Goal: Communication & Community: Answer question/provide support

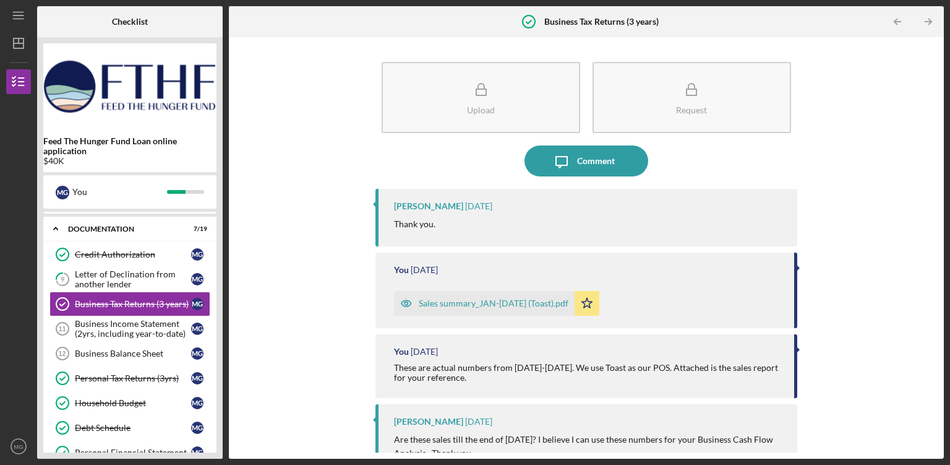
scroll to position [22, 0]
click at [119, 354] on div "Business Balance Sheet" at bounding box center [133, 354] width 116 height 10
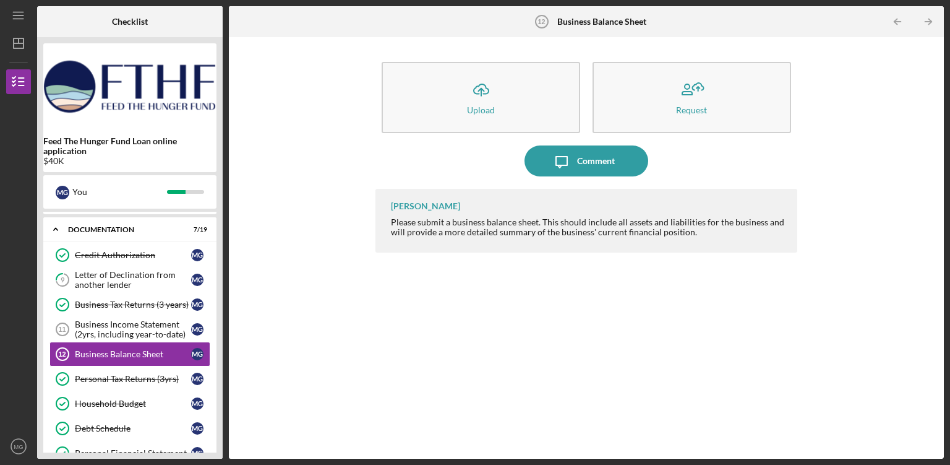
drag, startPoint x: 540, startPoint y: 221, endPoint x: 755, endPoint y: 230, distance: 214.8
click at [755, 229] on div "Please submit a business balance sheet. This should include all assets and liab…" at bounding box center [588, 227] width 394 height 20
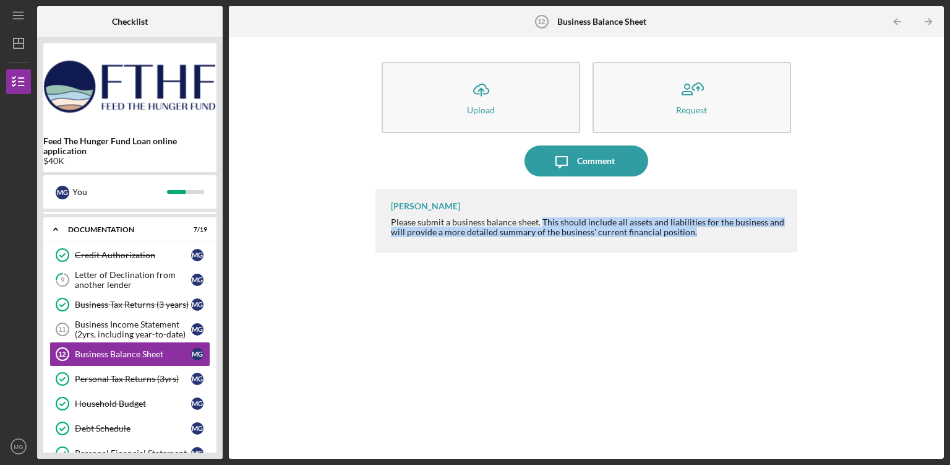
click at [525, 238] on div "[PERSON_NAME] Please submit a business balance sheet. This should include all a…" at bounding box center [586, 221] width 422 height 64
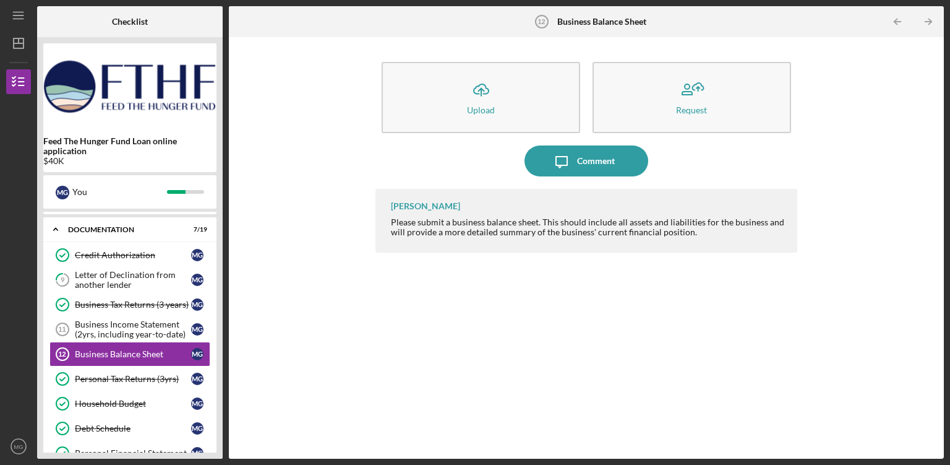
drag, startPoint x: 505, startPoint y: 230, endPoint x: 658, endPoint y: 237, distance: 152.9
click at [621, 231] on div "Please submit a business balance sheet. This should include all assets and liab…" at bounding box center [588, 227] width 394 height 20
click at [682, 238] on div "[PERSON_NAME] Please submit a business balance sheet. This should include all a…" at bounding box center [586, 221] width 422 height 64
drag, startPoint x: 452, startPoint y: 225, endPoint x: 536, endPoint y: 224, distance: 84.1
click at [536, 223] on div "Please submit a business balance sheet. This should include all assets and liab…" at bounding box center [588, 227] width 394 height 20
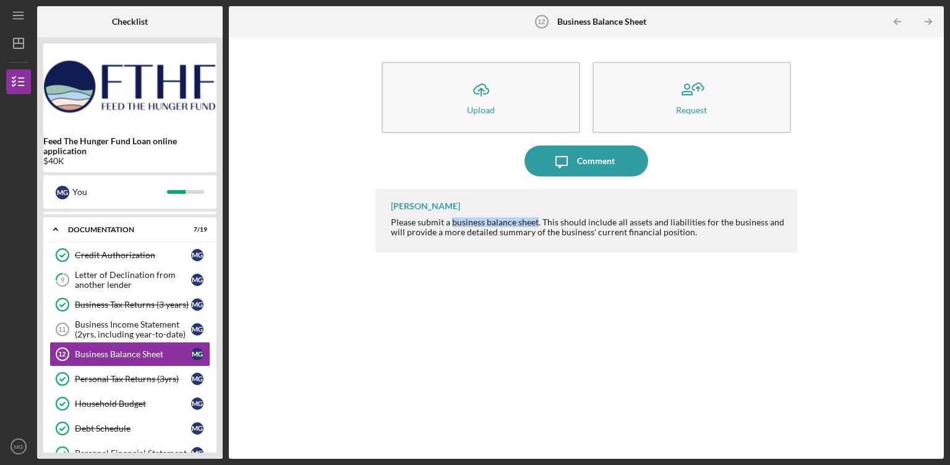
copy div "business balance sheet"
click at [601, 167] on div "Comment" at bounding box center [596, 160] width 38 height 31
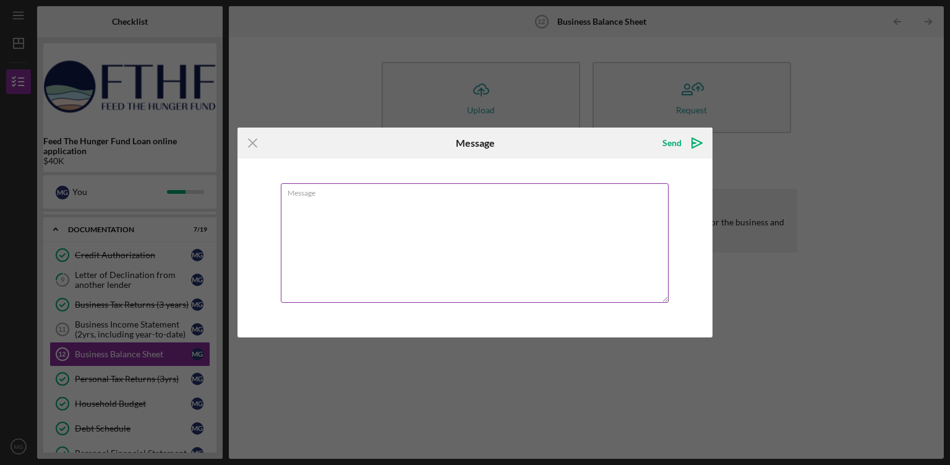
click at [346, 204] on textarea "Message" at bounding box center [475, 242] width 388 height 119
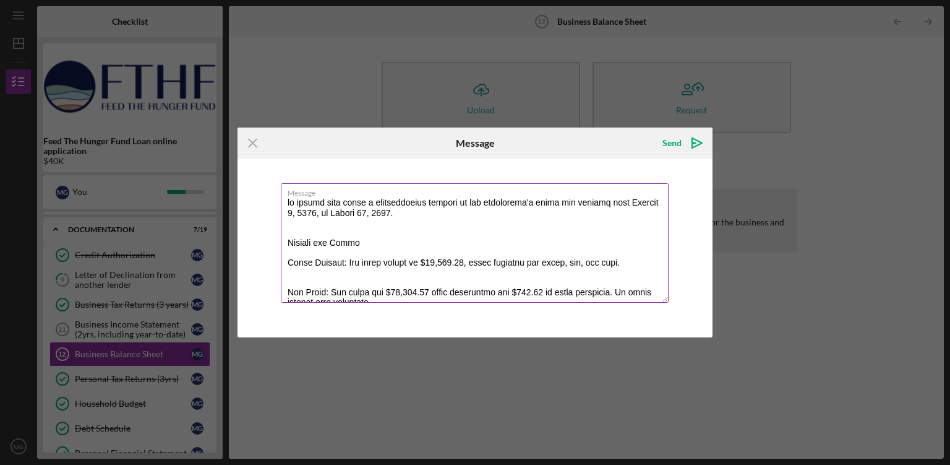
click at [288, 202] on textarea "Message" at bounding box center [475, 242] width 388 height 119
click at [304, 202] on textarea "Message" at bounding box center [475, 242] width 388 height 119
click at [458, 217] on textarea "Message" at bounding box center [475, 242] width 388 height 119
click at [500, 232] on textarea "Message" at bounding box center [475, 242] width 388 height 119
click at [485, 230] on textarea "Message" at bounding box center [475, 242] width 388 height 119
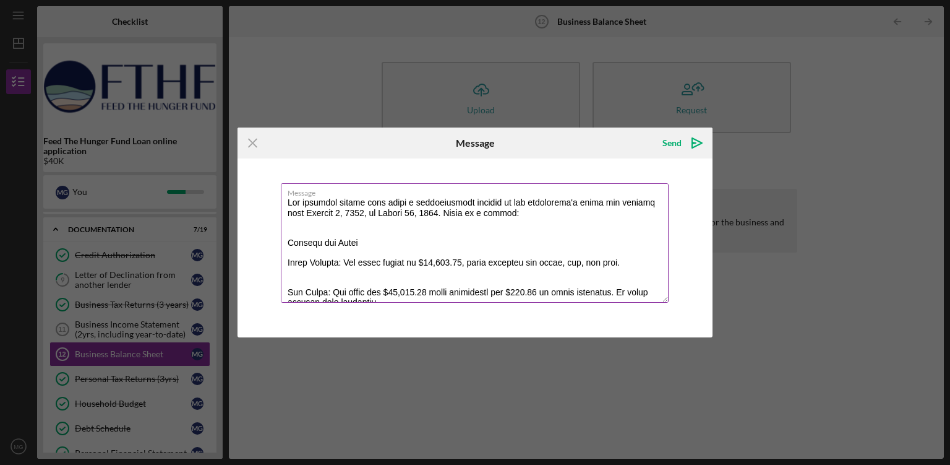
click at [520, 213] on textarea "Message" at bounding box center [475, 242] width 388 height 119
click at [480, 244] on textarea "Message" at bounding box center [475, 242] width 388 height 119
click at [287, 242] on textarea "Message" at bounding box center [475, 242] width 388 height 119
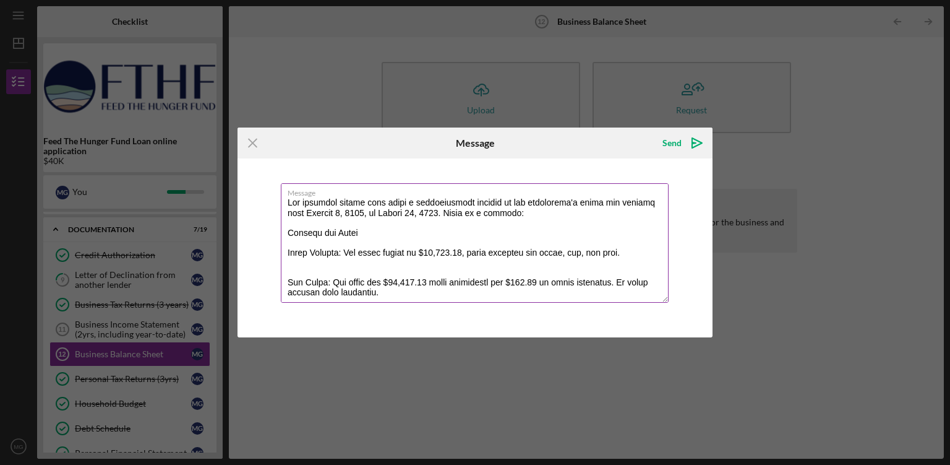
click at [368, 236] on textarea "Message" at bounding box center [475, 242] width 388 height 119
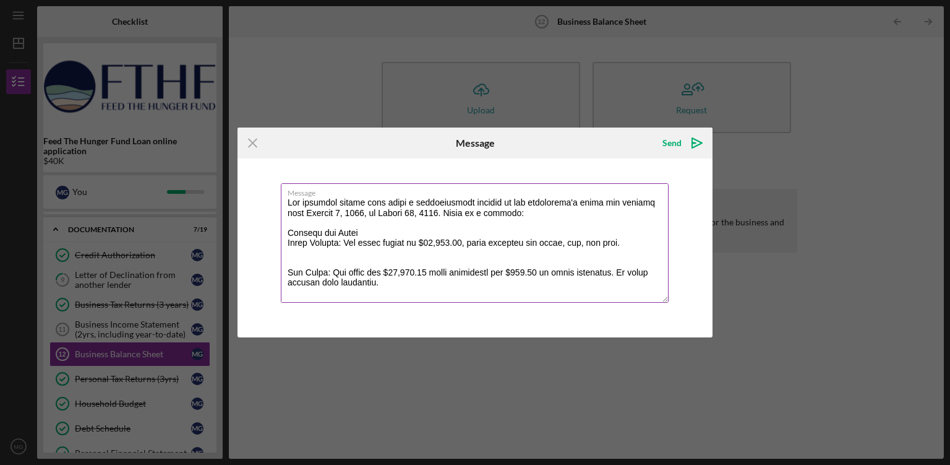
click at [622, 241] on textarea "Message" at bounding box center [475, 242] width 388 height 119
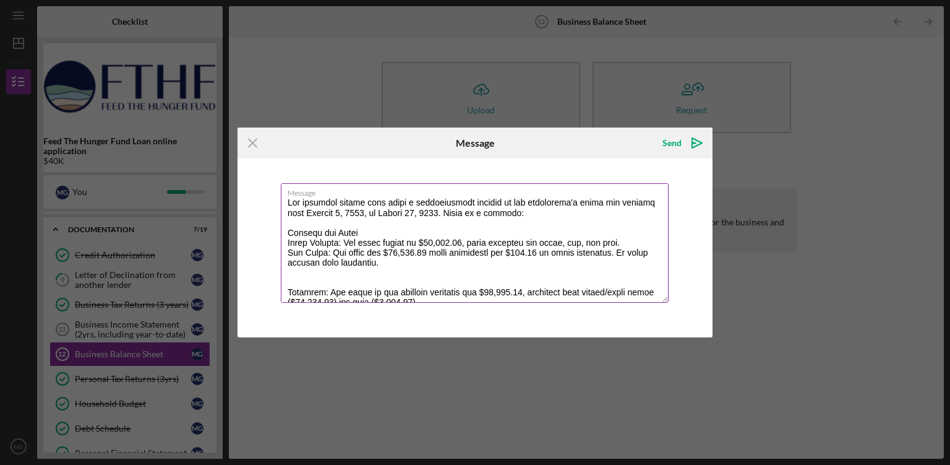
click at [393, 264] on textarea "Message" at bounding box center [475, 242] width 388 height 119
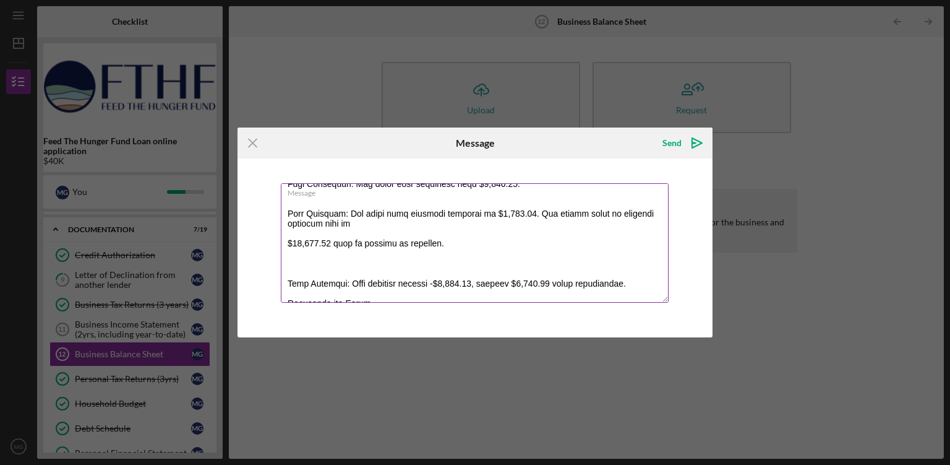
scroll to position [49, 0]
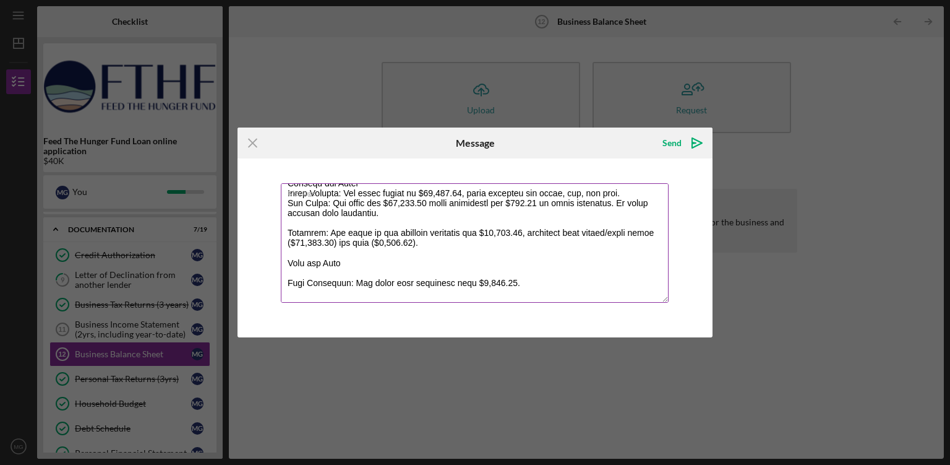
click at [377, 259] on textarea "Message" at bounding box center [475, 242] width 388 height 119
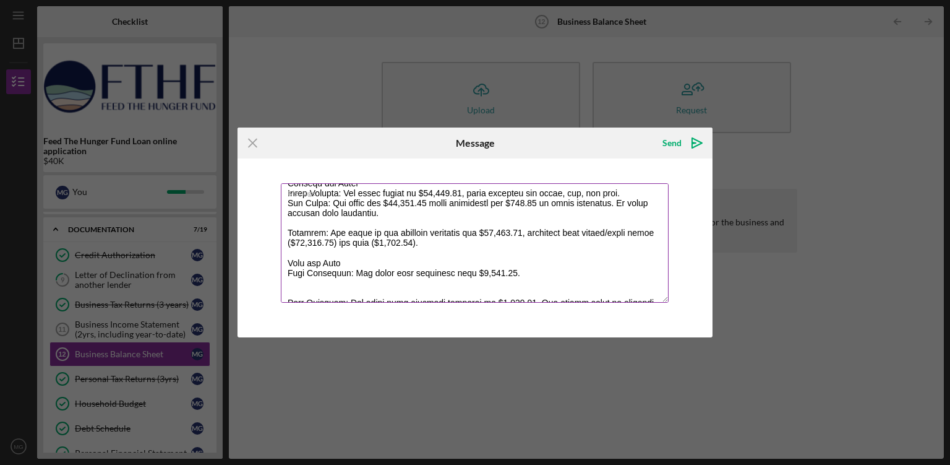
click at [512, 272] on textarea "Message" at bounding box center [475, 242] width 388 height 119
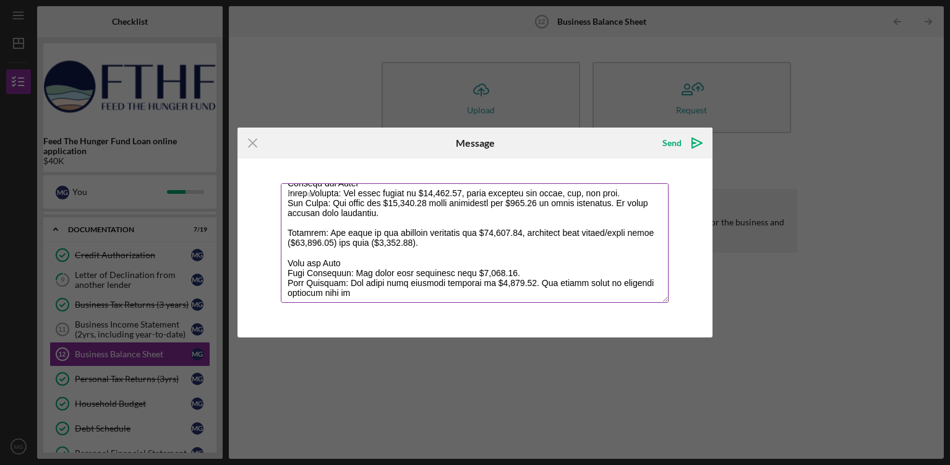
scroll to position [99, 0]
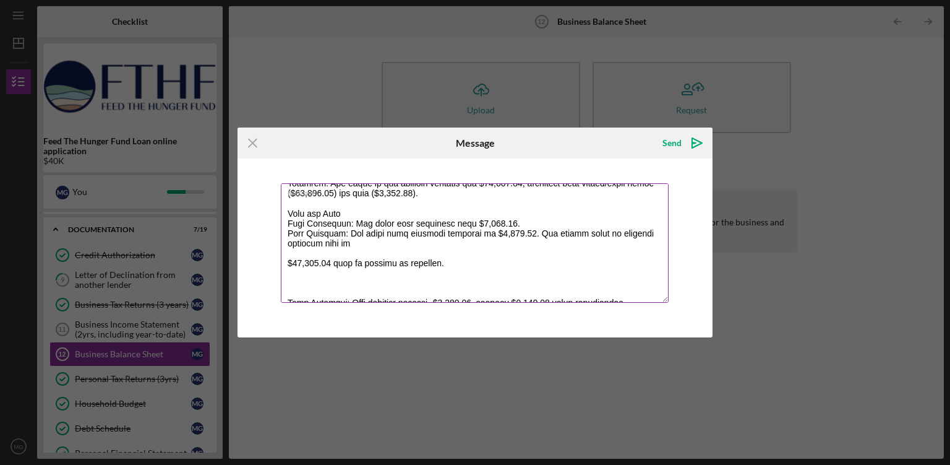
click at [404, 245] on textarea "Message" at bounding box center [475, 242] width 388 height 119
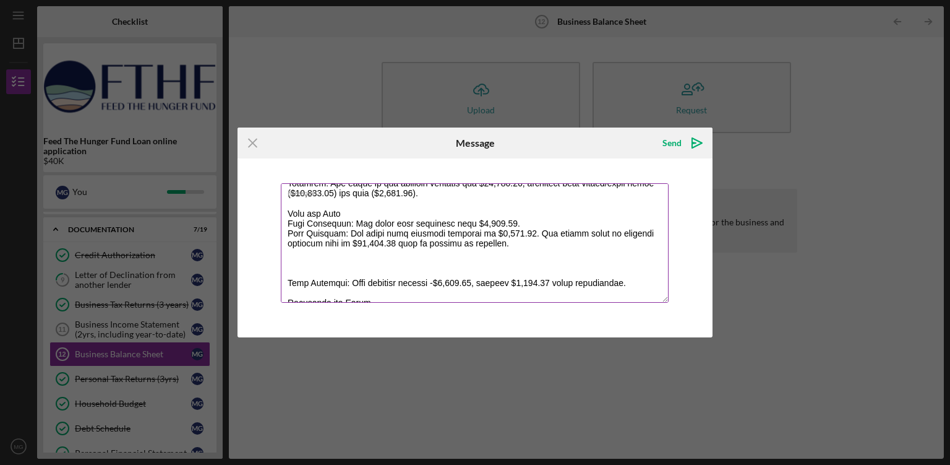
scroll to position [148, 0]
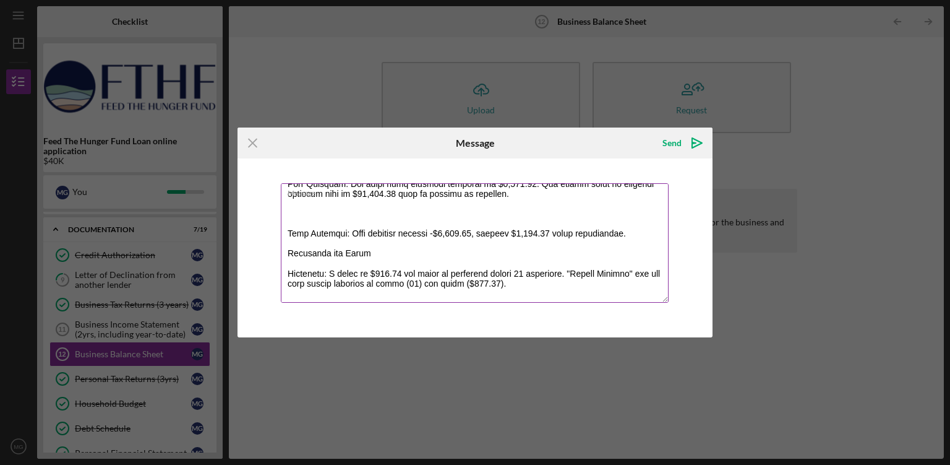
click at [521, 196] on label "Message" at bounding box center [478, 191] width 381 height 14
click at [521, 196] on textarea "Message" at bounding box center [475, 242] width 388 height 119
click at [515, 195] on label "Message" at bounding box center [478, 191] width 381 height 14
click at [515, 195] on textarea "Message" at bounding box center [475, 242] width 388 height 119
click at [512, 195] on label "Message" at bounding box center [478, 191] width 381 height 14
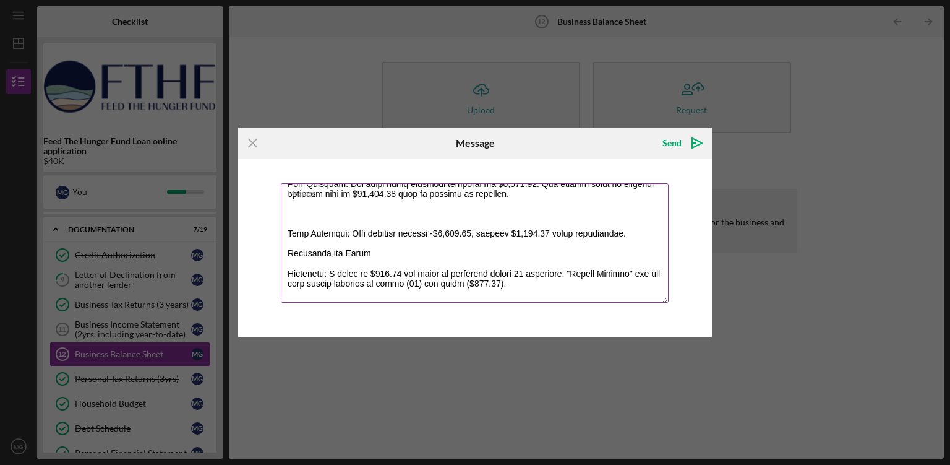
click at [512, 195] on textarea "Message" at bounding box center [475, 242] width 388 height 119
click at [290, 220] on textarea "Message" at bounding box center [475, 242] width 388 height 119
click at [292, 213] on textarea "Message" at bounding box center [475, 242] width 388 height 119
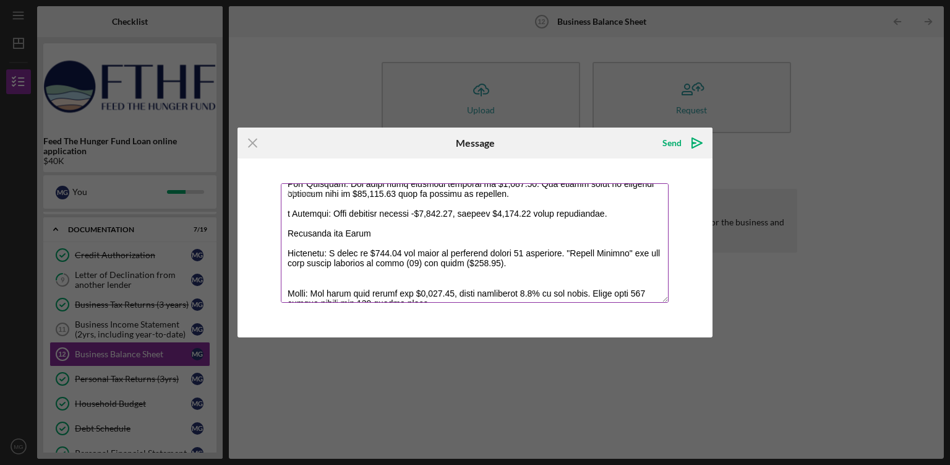
click at [257, 136] on form "Icon/Menu Close Message Send Icon/icon-invite-send Message Cancel Send Icon/ico…" at bounding box center [475, 231] width 475 height 209
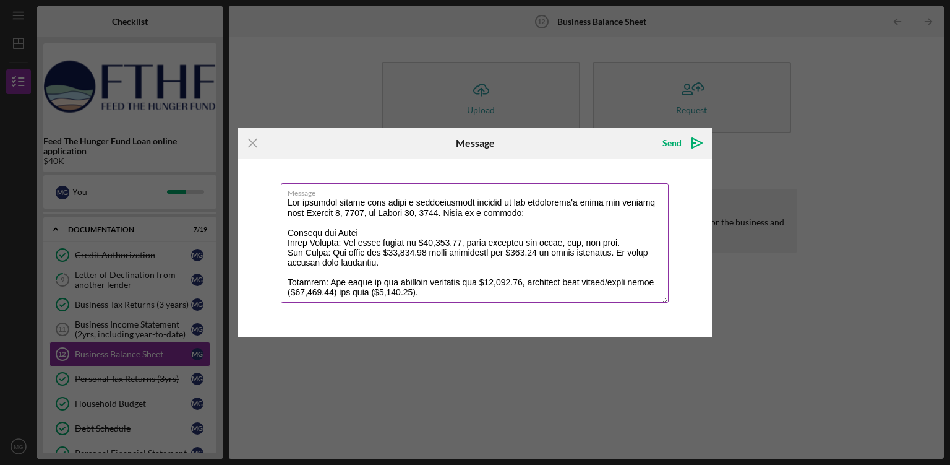
drag, startPoint x: 341, startPoint y: 259, endPoint x: 314, endPoint y: 225, distance: 44.1
click at [314, 234] on textarea "Message" at bounding box center [475, 242] width 388 height 119
click at [314, 224] on textarea "Message" at bounding box center [475, 242] width 388 height 119
type textarea "The attached report does offer a comprehensive summary of the restaurant's sale…"
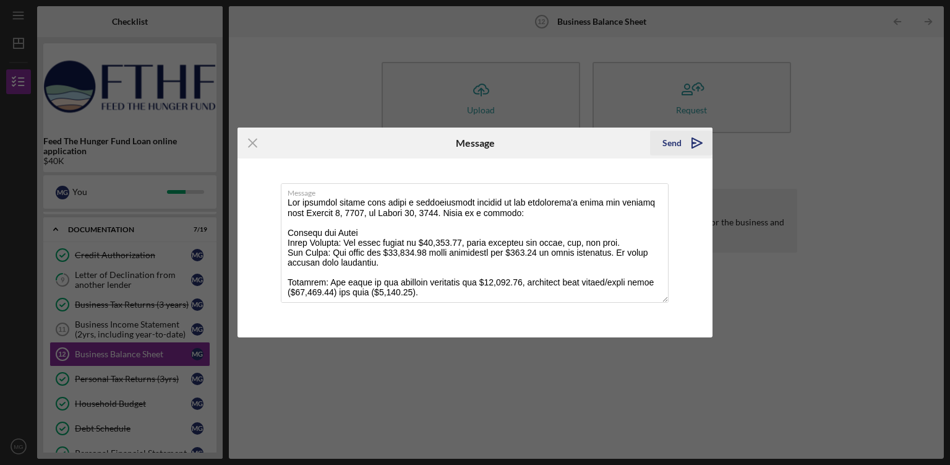
click at [674, 146] on div "Send" at bounding box center [672, 143] width 19 height 25
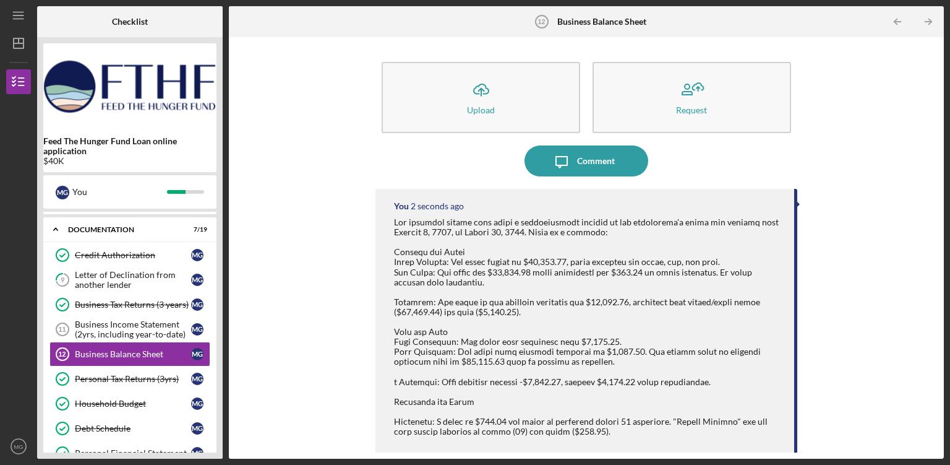
scroll to position [106, 0]
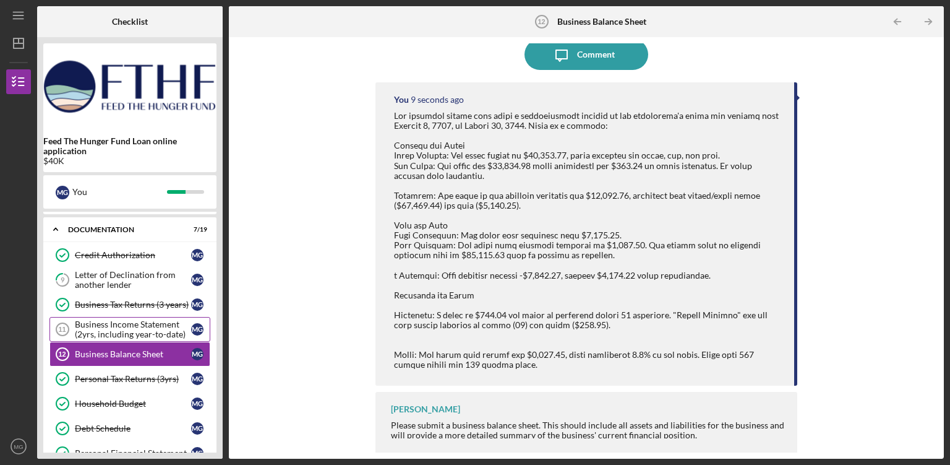
click at [128, 334] on div "Business Income Statement (2yrs, including year-to-date)" at bounding box center [133, 329] width 116 height 20
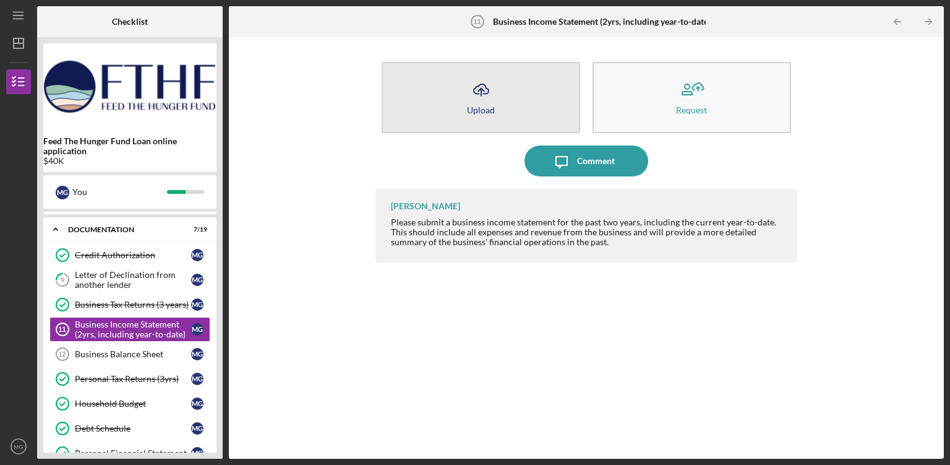
click at [485, 85] on icon "Icon/Upload" at bounding box center [481, 89] width 31 height 31
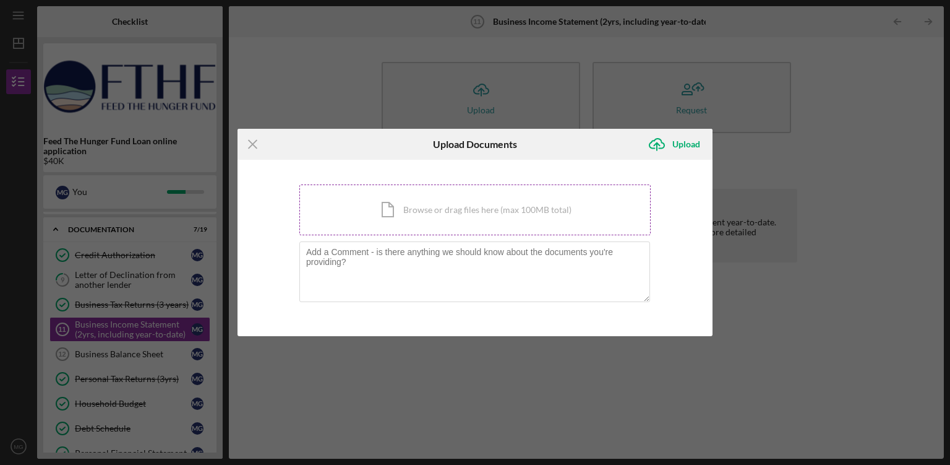
click at [450, 211] on div "Icon/Document Browse or drag files here (max 100MB total) Tap to choose files o…" at bounding box center [474, 209] width 351 height 51
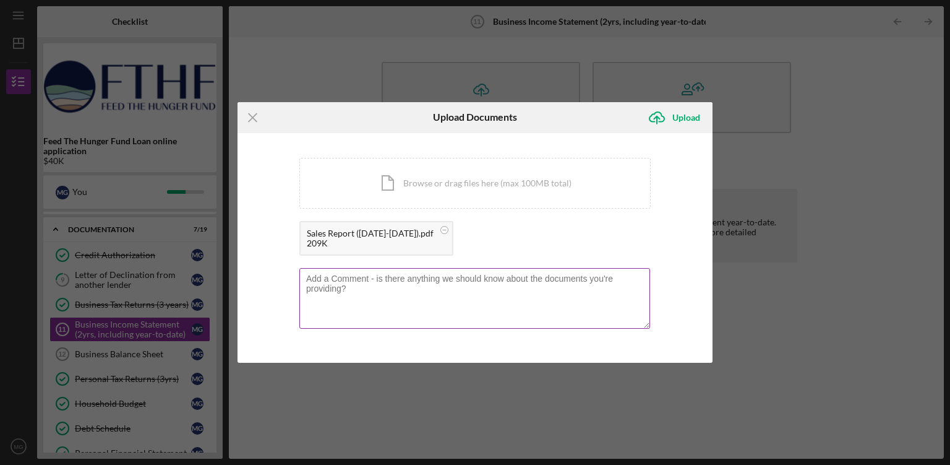
click at [455, 301] on textarea at bounding box center [474, 298] width 351 height 61
type textarea "This slaes report from Toast POS prov"
